Goal: Task Accomplishment & Management: Manage account settings

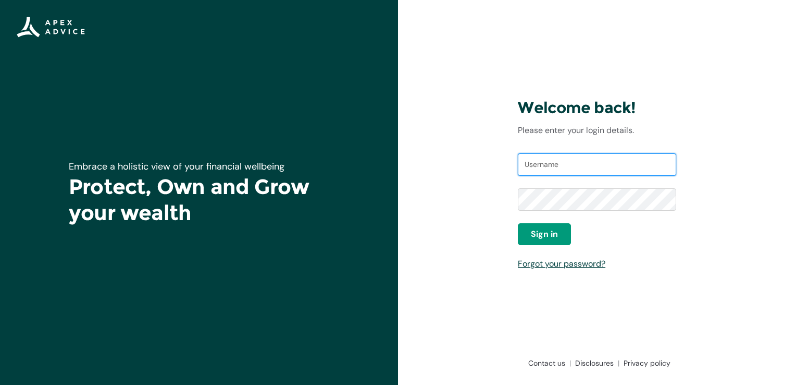
click at [553, 160] on input "Username" at bounding box center [597, 164] width 158 height 23
type input "tawhai_tom@xtra.co.nz"
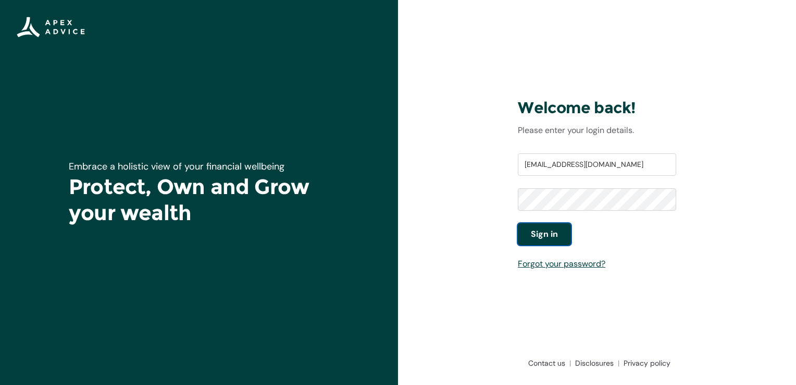
click at [527, 238] on button "Sign in" at bounding box center [544, 234] width 53 height 22
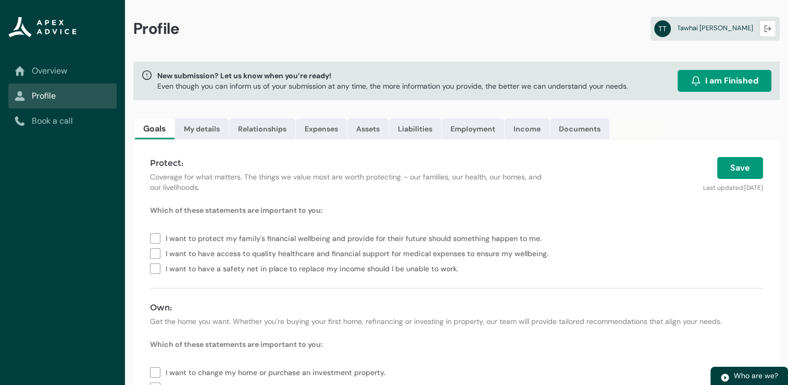
click at [51, 66] on link "Overview" at bounding box center [63, 71] width 96 height 13
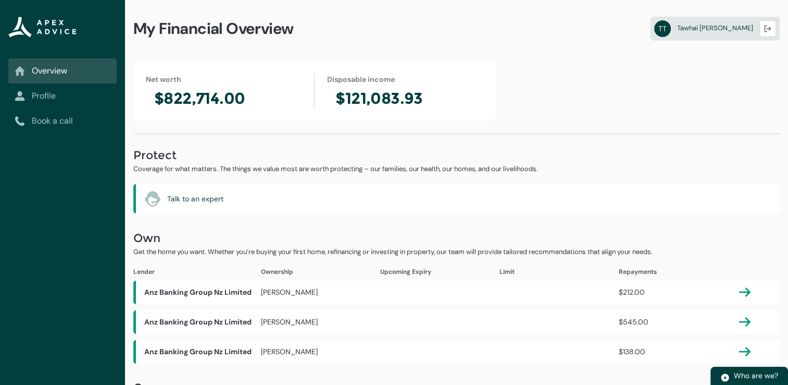
click at [34, 97] on link "Profile" at bounding box center [63, 96] width 96 height 13
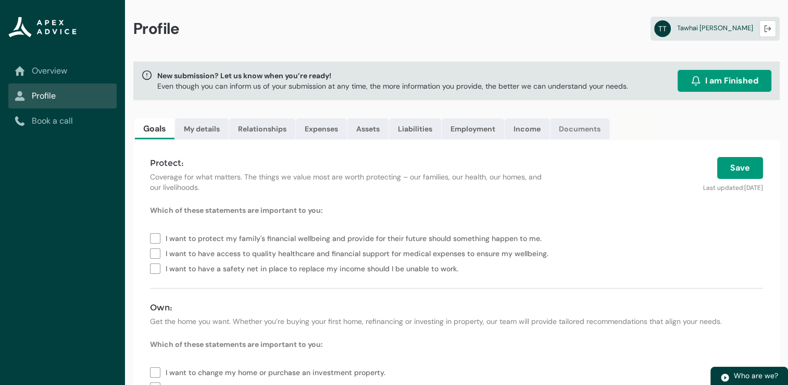
click at [569, 128] on link "Documents" at bounding box center [579, 128] width 59 height 21
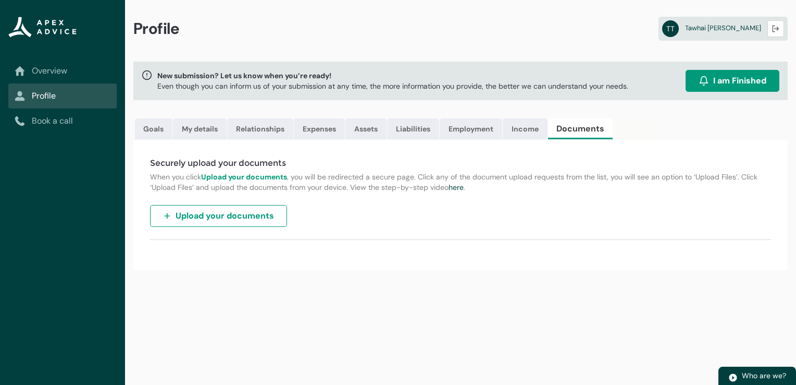
click at [245, 211] on span "Upload your documents" at bounding box center [225, 215] width 98 height 13
click at [231, 215] on span "Upload your documents" at bounding box center [225, 215] width 98 height 13
click at [238, 209] on span "Upload your documents" at bounding box center [225, 215] width 98 height 13
